Goal: Information Seeking & Learning: Learn about a topic

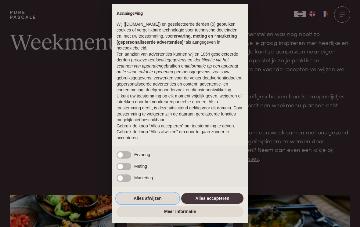
click at [158, 198] on button "Alles afwijzen" at bounding box center [148, 198] width 62 height 11
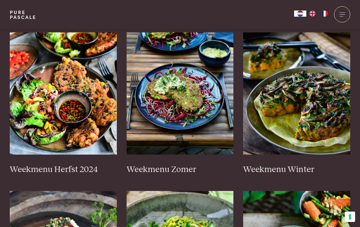
scroll to position [163, 0]
click at [78, 164] on h3 "Weekmenu Herfst 2024" at bounding box center [63, 169] width 107 height 11
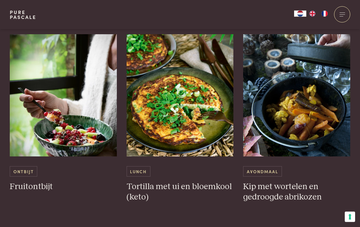
scroll to position [1035, 0]
click at [267, 167] on span "Avondmaal" at bounding box center [262, 171] width 38 height 10
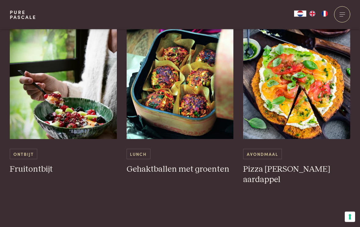
scroll to position [1297, 0]
click at [196, 173] on div "Lunch Gehaktballen met groenten" at bounding box center [180, 101] width 107 height 168
click at [196, 167] on h3 "Gehaktballen met groenten" at bounding box center [180, 169] width 107 height 11
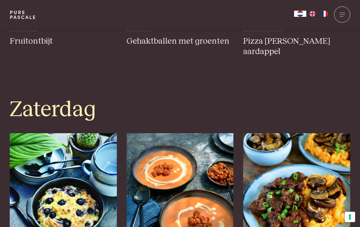
scroll to position [1425, 0]
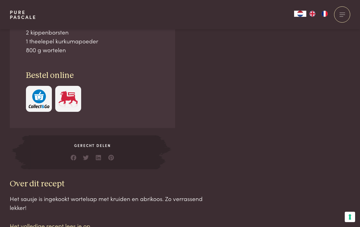
scroll to position [476, 0]
